Goal: Information Seeking & Learning: Learn about a topic

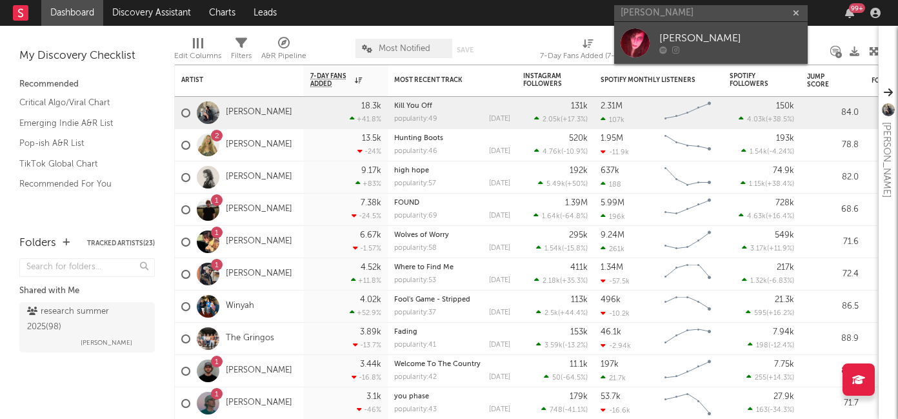
type input "Devi McCallion"
click at [677, 35] on div "Devi McCallion" at bounding box center [730, 38] width 142 height 15
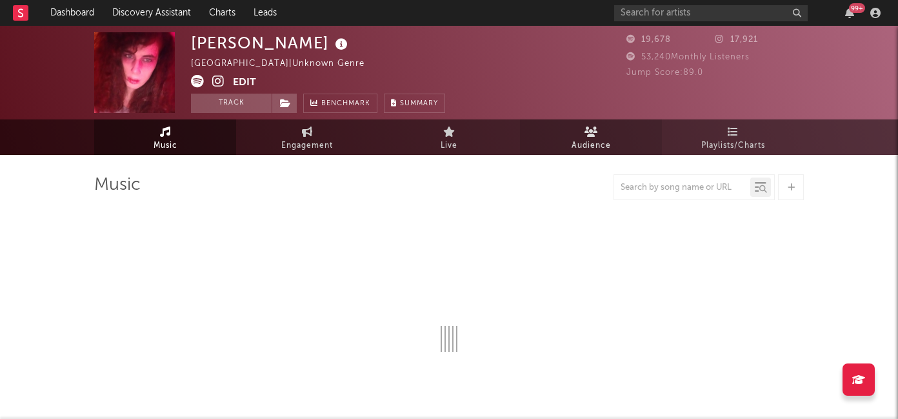
select select "1w"
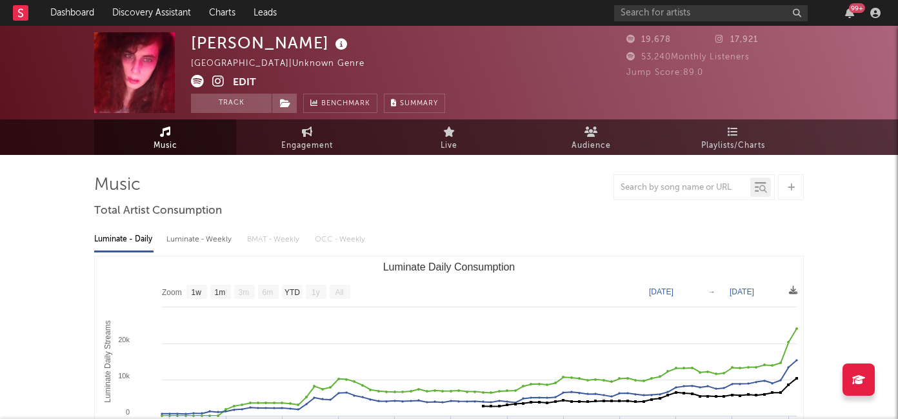
click at [217, 81] on icon at bounding box center [218, 81] width 12 height 13
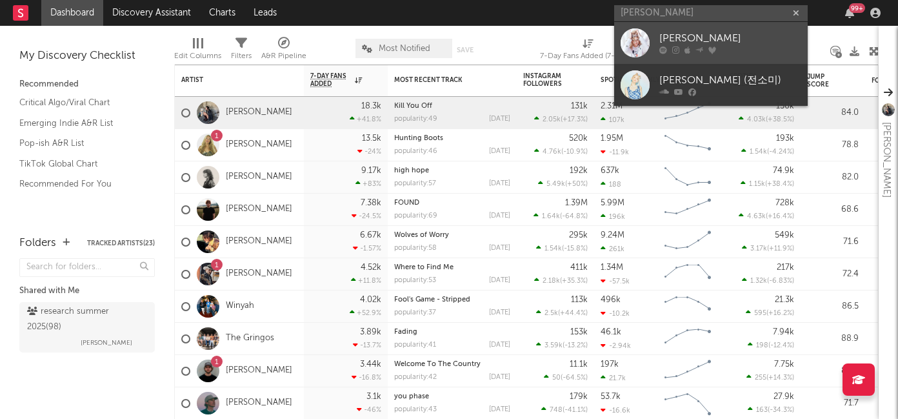
type input "[PERSON_NAME]"
click at [670, 49] on div at bounding box center [730, 50] width 142 height 8
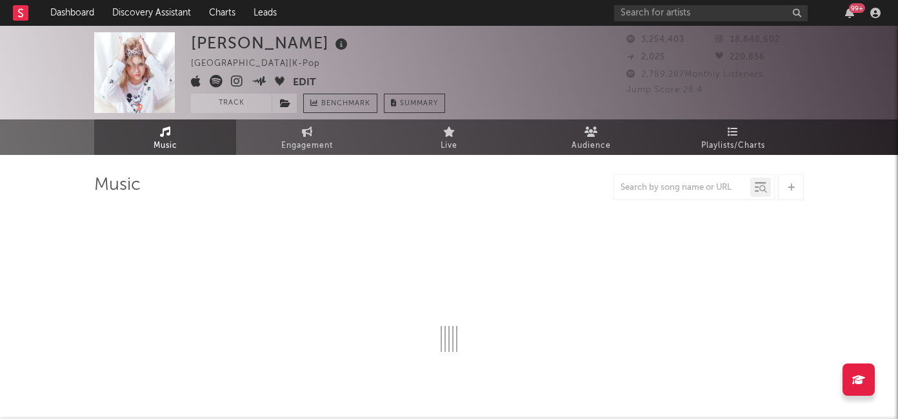
select select "6m"
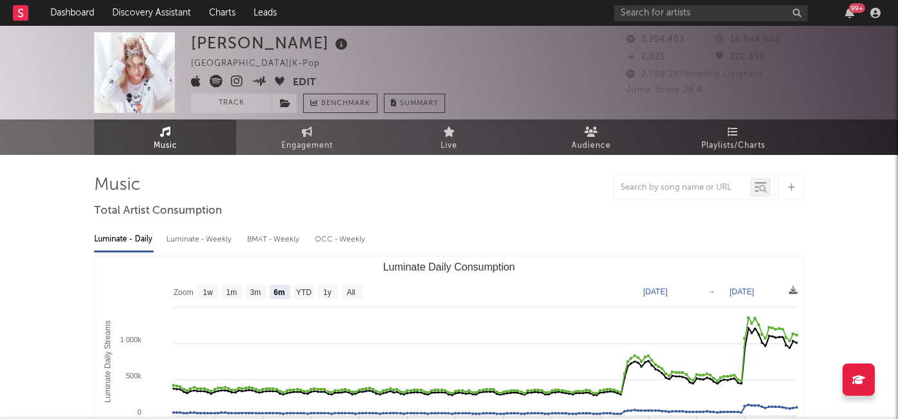
click at [304, 76] on button "Edit" at bounding box center [304, 83] width 23 height 16
click at [674, 109] on div "× Update Accounts Add, remove, or edit links to accounts, then click 'Update' a…" at bounding box center [449, 209] width 898 height 419
click at [239, 81] on icon at bounding box center [237, 81] width 12 height 13
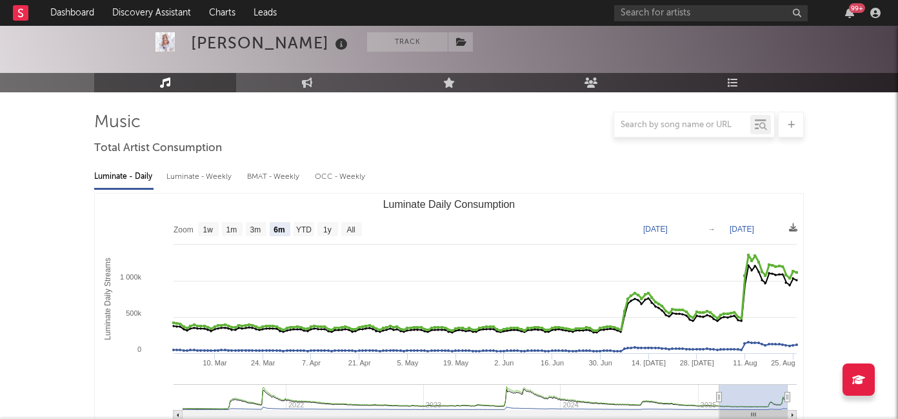
scroll to position [188, 0]
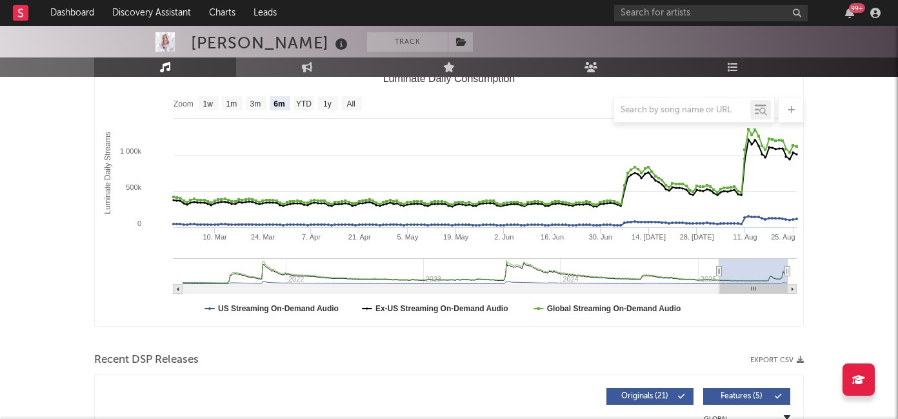
type input "[DATE]"
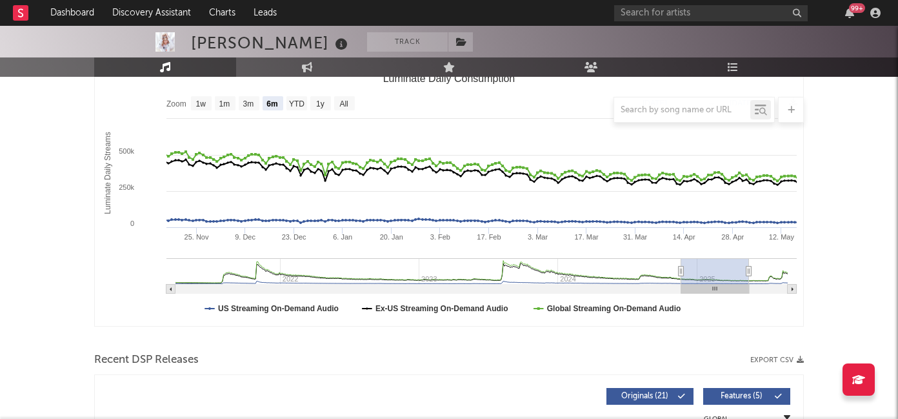
click at [716, 270] on g "Luminate Daily Consumption" at bounding box center [481, 275] width 630 height 35
type input "[DATE]"
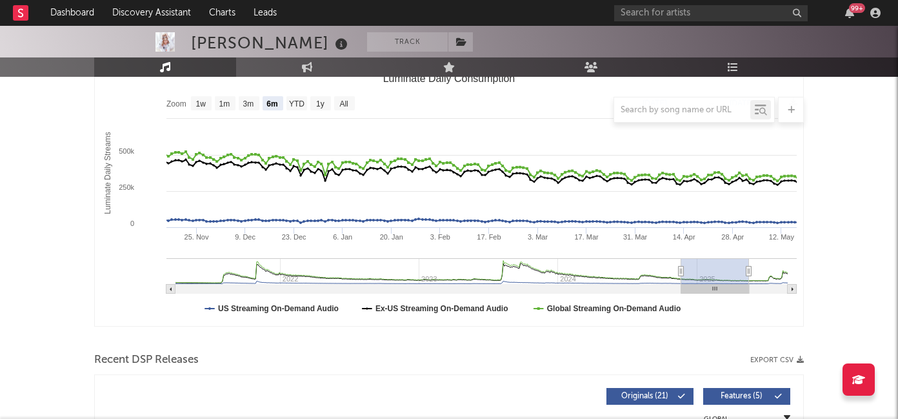
type input "[DATE]"
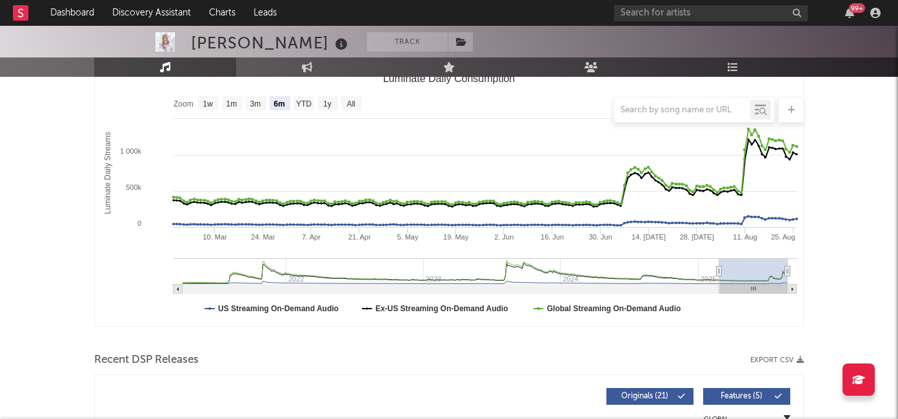
drag, startPoint x: 717, startPoint y: 270, endPoint x: 795, endPoint y: 272, distance: 77.4
click at [795, 272] on icon "Created with Highcharts 10.3.3 Luminate Daily Streams Luminate Daily Consumptio…" at bounding box center [449, 197] width 708 height 258
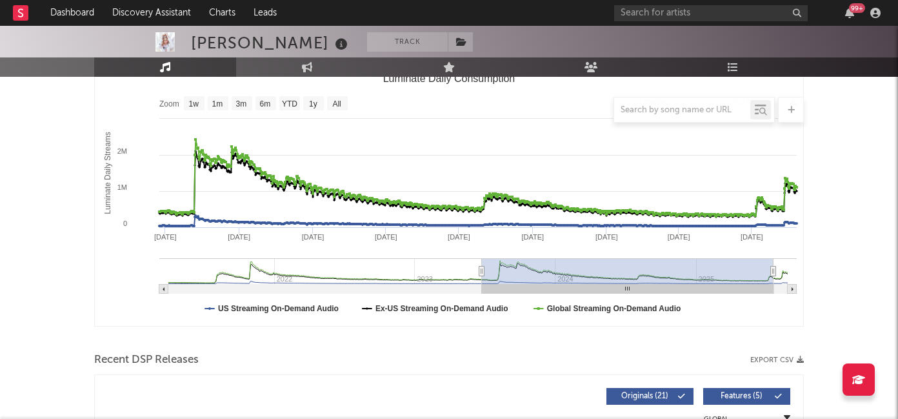
drag, startPoint x: 719, startPoint y: 270, endPoint x: 482, endPoint y: 281, distance: 237.7
click at [482, 281] on g "Luminate Daily Consumption" at bounding box center [477, 275] width 637 height 35
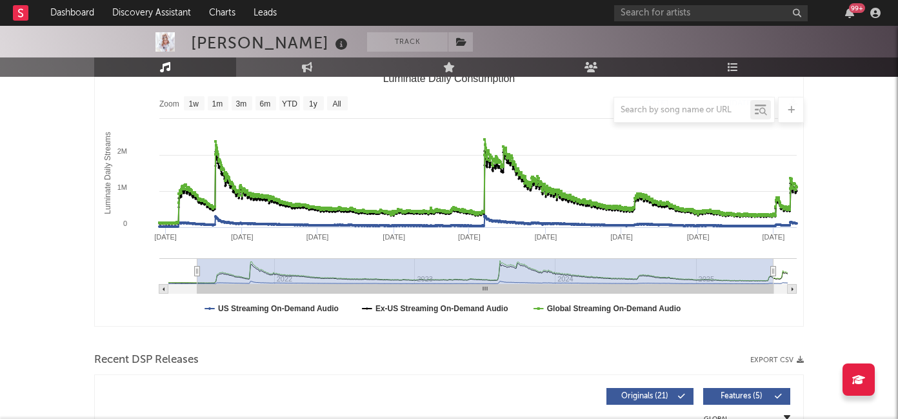
drag, startPoint x: 479, startPoint y: 274, endPoint x: 189, endPoint y: 280, distance: 290.4
click at [189, 280] on g "Luminate Daily Consumption" at bounding box center [477, 275] width 637 height 35
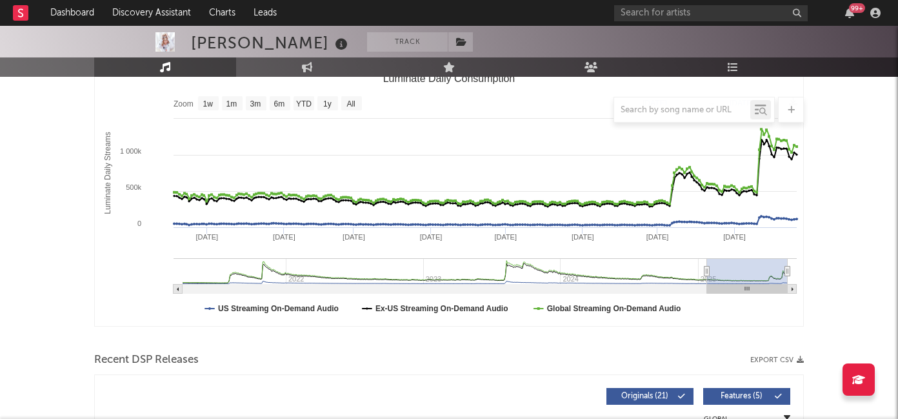
type input "[DATE]"
select select "6m"
type input "[DATE]"
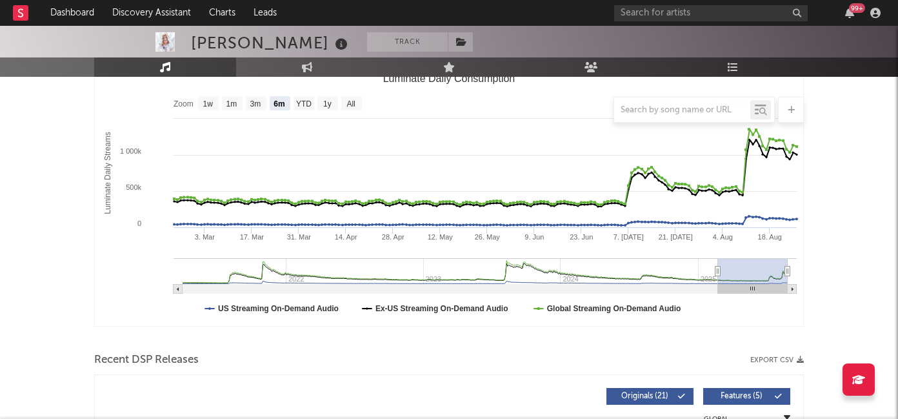
drag, startPoint x: 188, startPoint y: 272, endPoint x: 718, endPoint y: 266, distance: 529.8
click at [718, 266] on icon "Luminate Daily Consumption" at bounding box center [718, 271] width 5 height 10
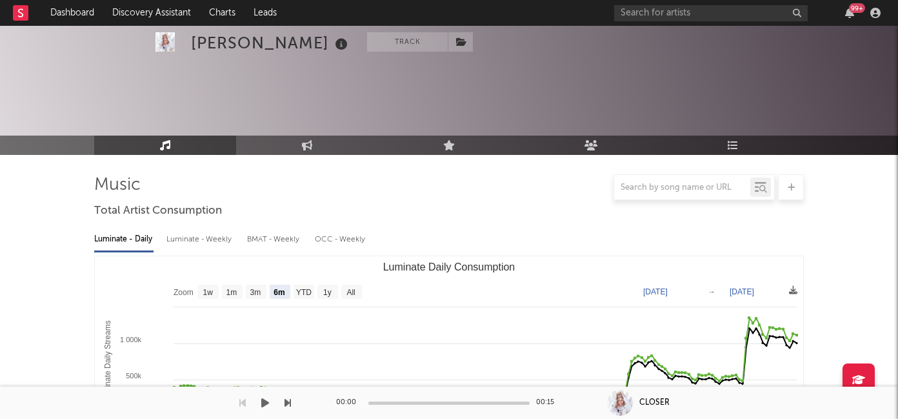
select select "6m"
